Goal: Task Accomplishment & Management: Manage account settings

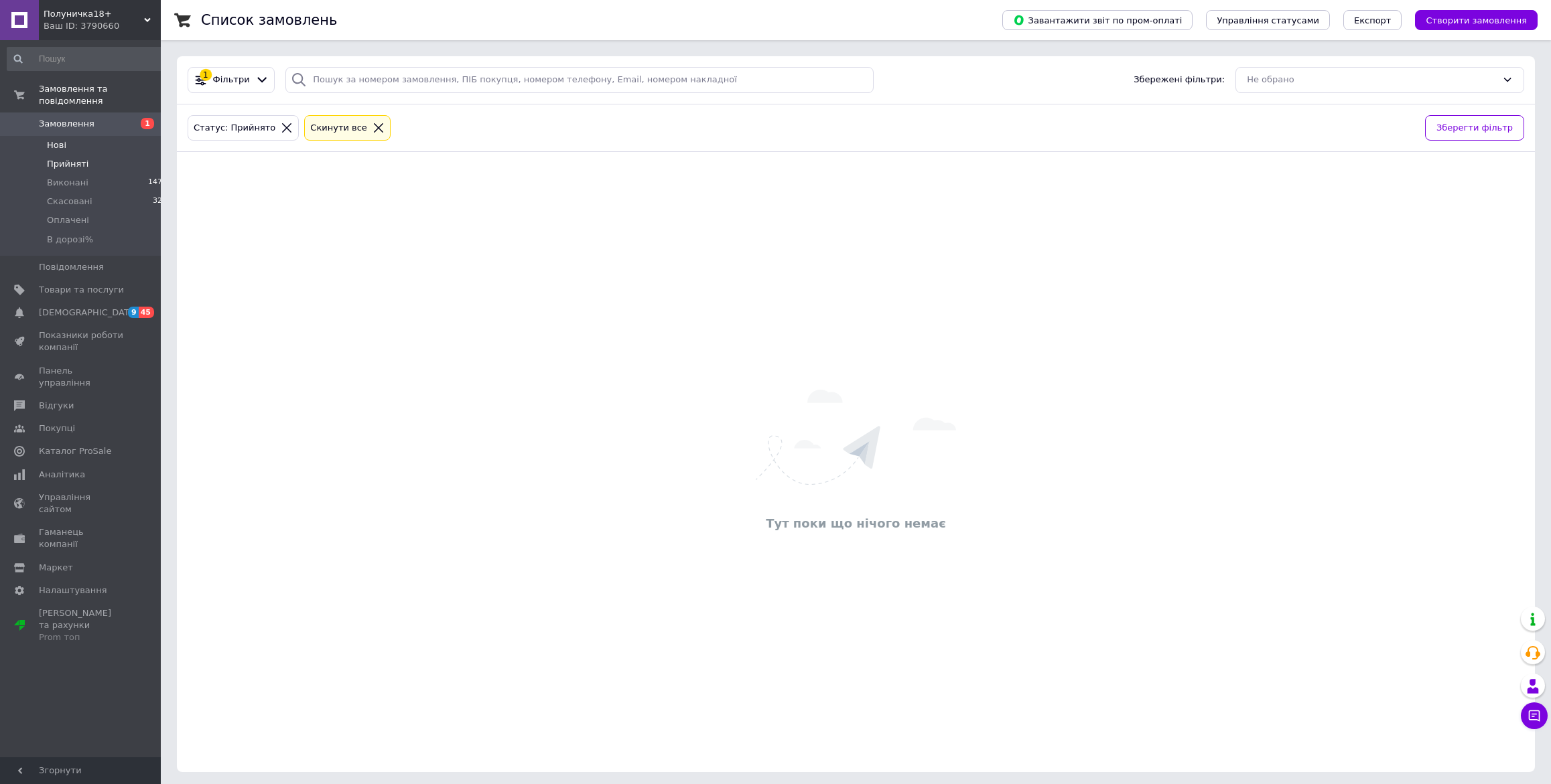
click at [64, 140] on span "Нові" at bounding box center [57, 145] width 20 height 12
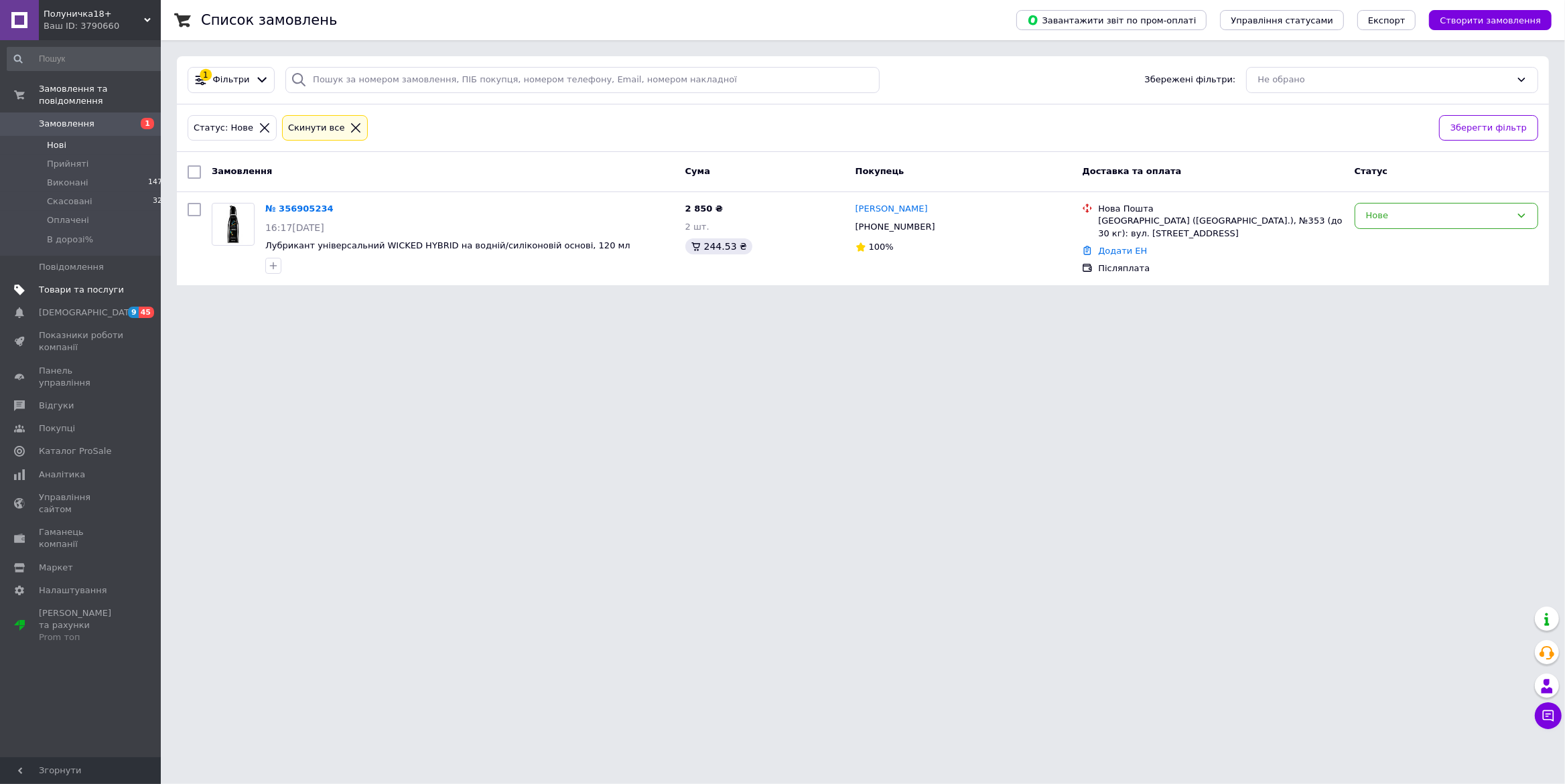
click at [79, 284] on span "Товари та послуги" at bounding box center [81, 290] width 85 height 12
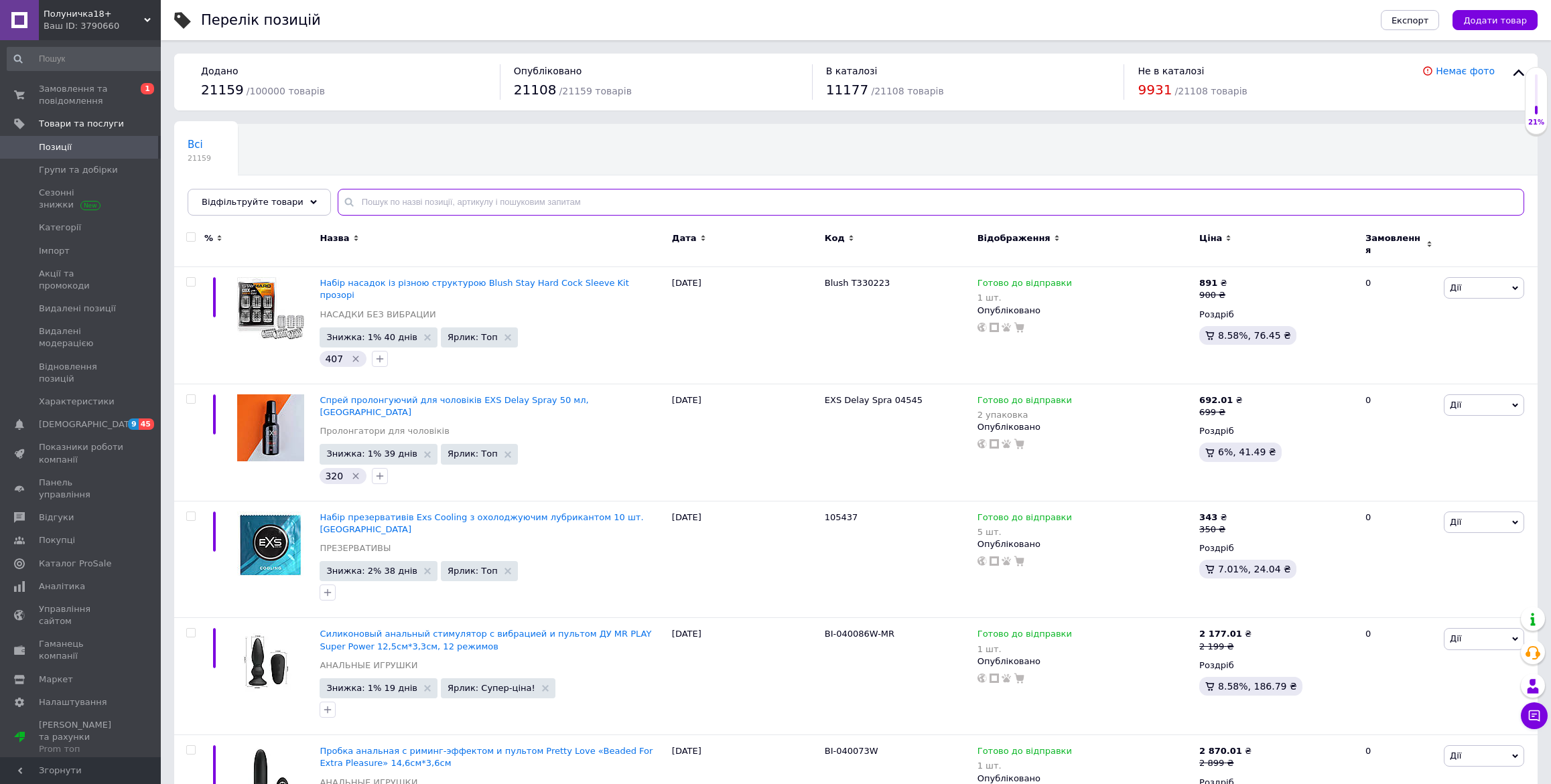
click at [557, 201] on input "text" at bounding box center [931, 202] width 1187 height 26
paste input "PS60100"
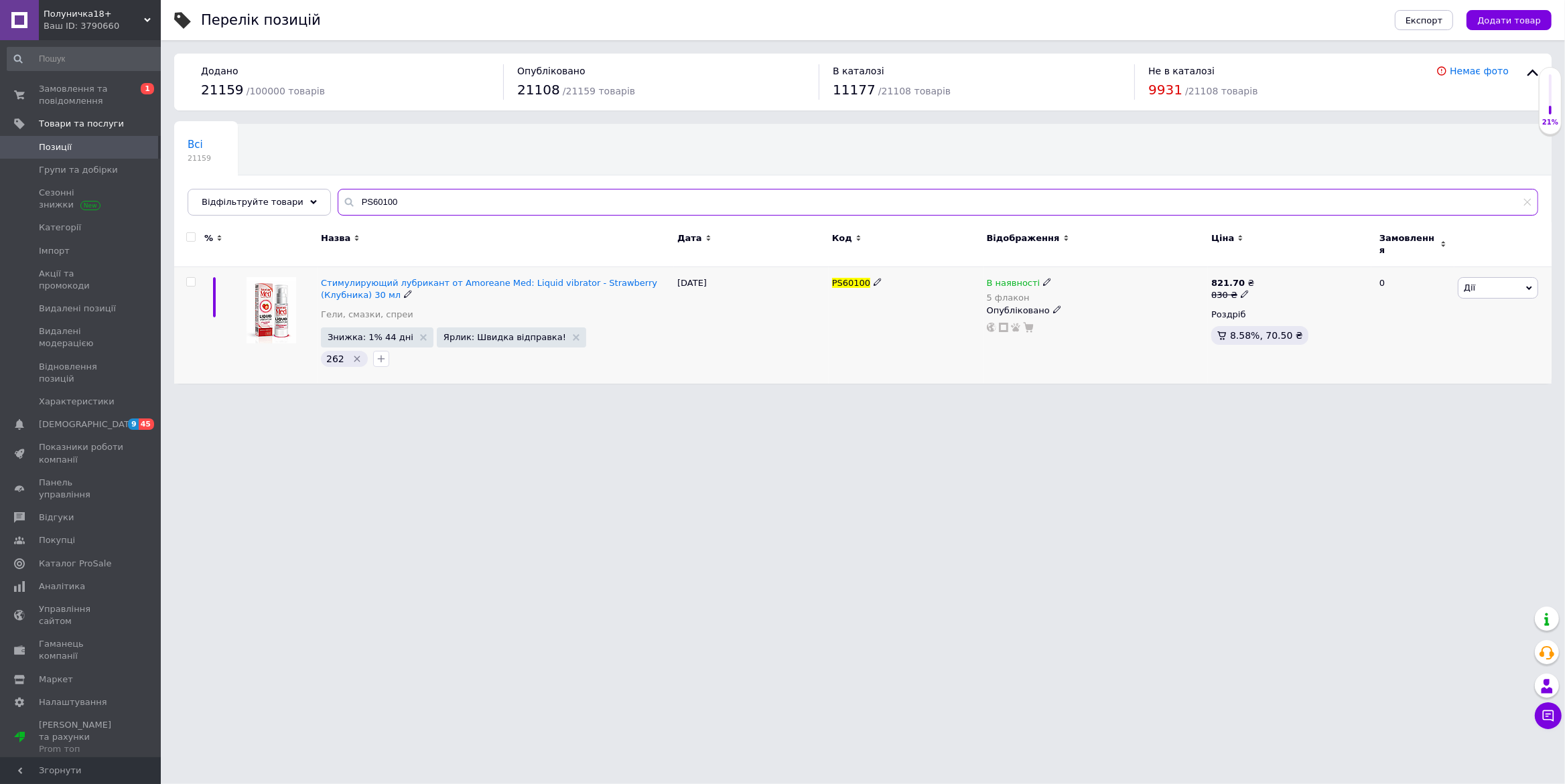
type input "PS60100"
click at [1043, 278] on use at bounding box center [1046, 282] width 7 height 7
click at [1127, 299] on li "Немає в наявності" at bounding box center [1120, 301] width 127 height 19
click at [1118, 325] on input "5" at bounding box center [1106, 325] width 102 height 26
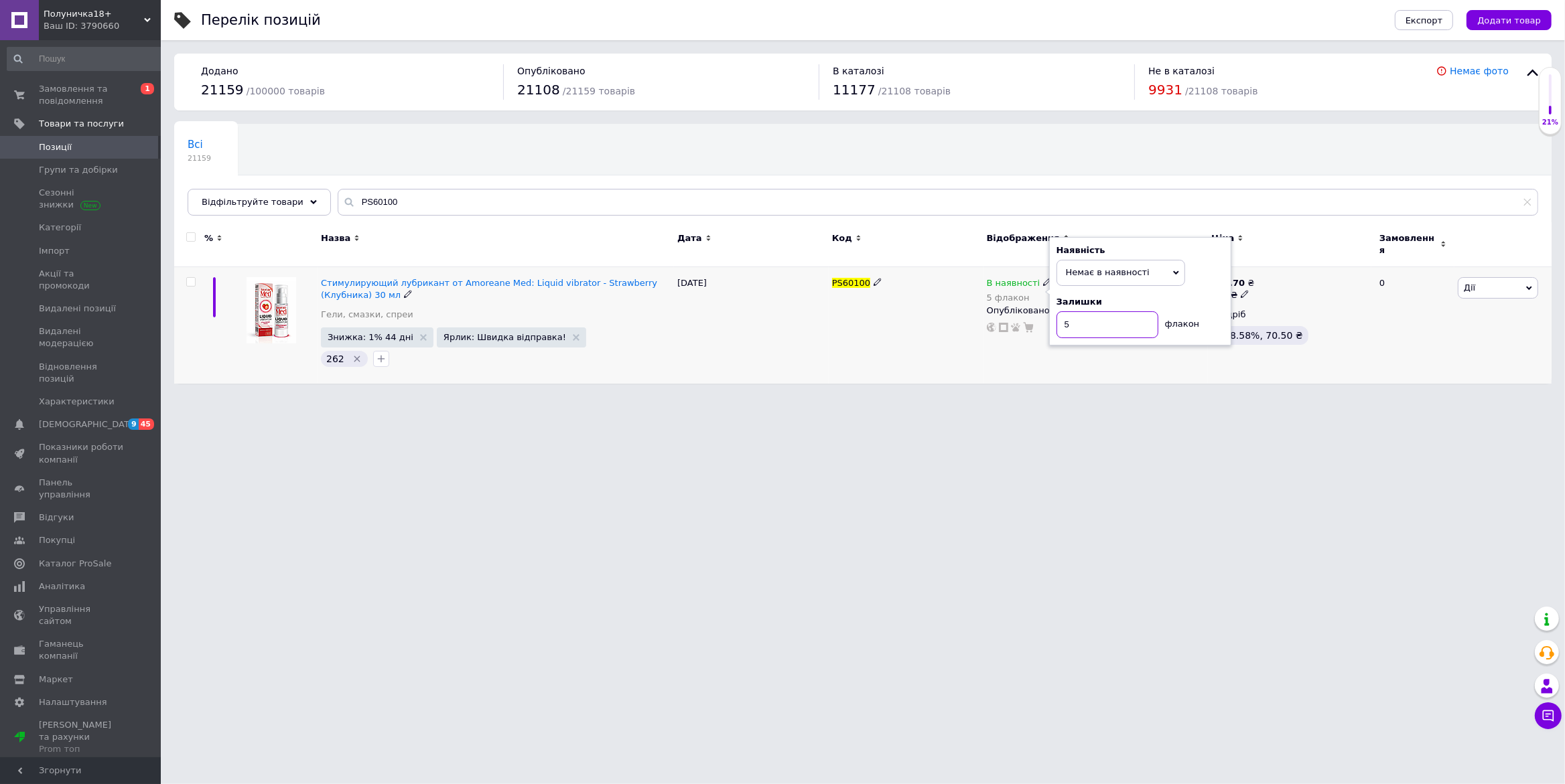
type input "0"
